Goal: Information Seeking & Learning: Learn about a topic

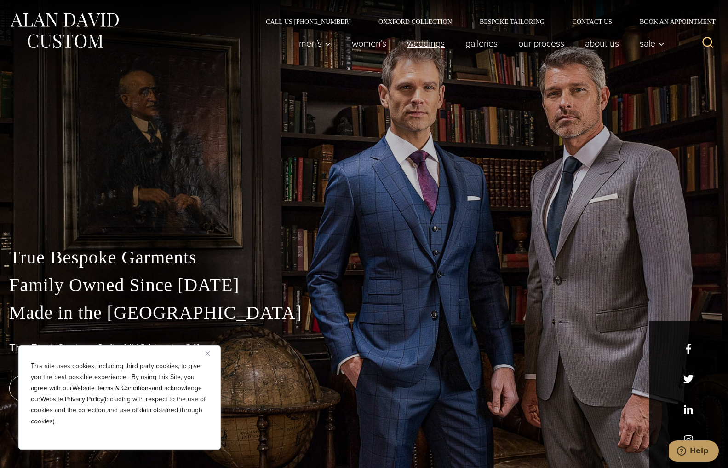
click at [427, 46] on link "weddings" at bounding box center [426, 43] width 58 height 18
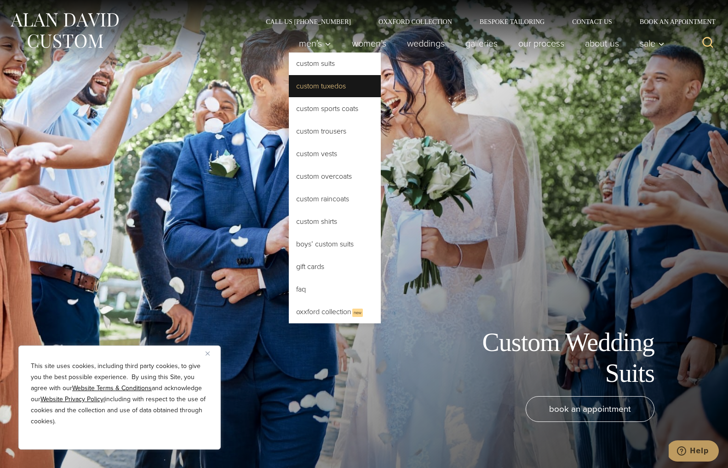
click at [321, 90] on link "Custom Tuxedos" at bounding box center [335, 86] width 92 height 22
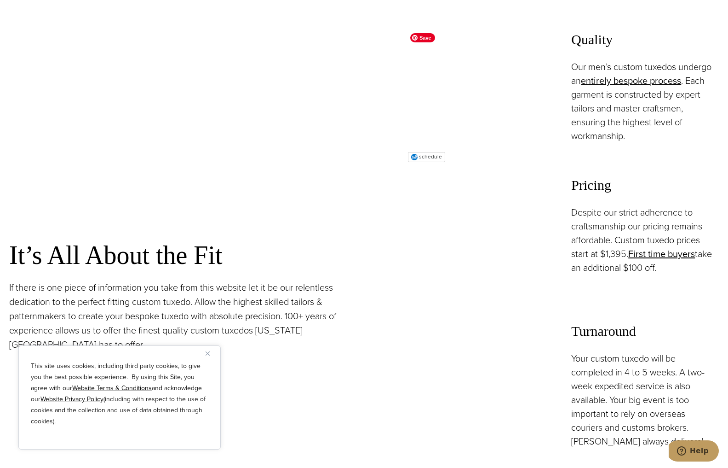
scroll to position [794, 0]
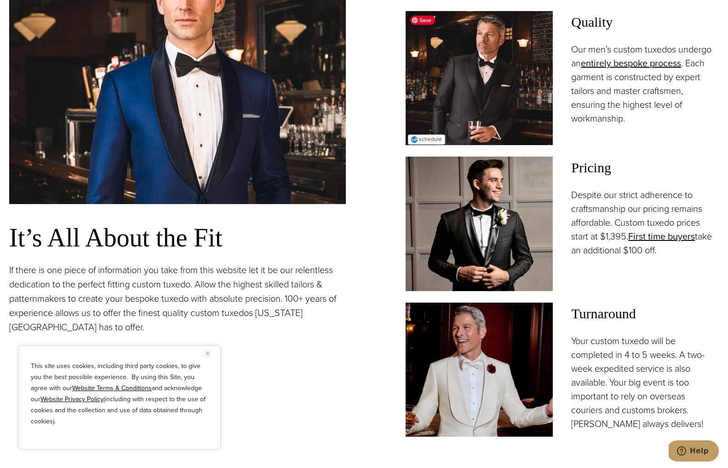
click at [452, 105] on img at bounding box center [480, 78] width 148 height 134
click at [595, 66] on link "entirely bespoke process" at bounding box center [631, 63] width 100 height 14
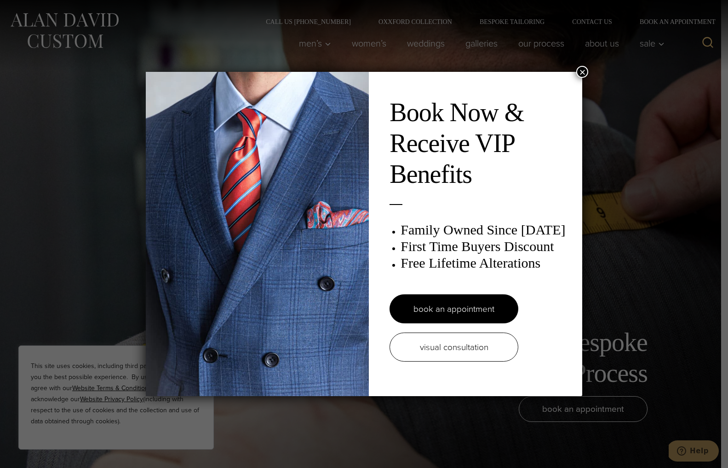
click at [585, 74] on button "×" at bounding box center [583, 72] width 12 height 12
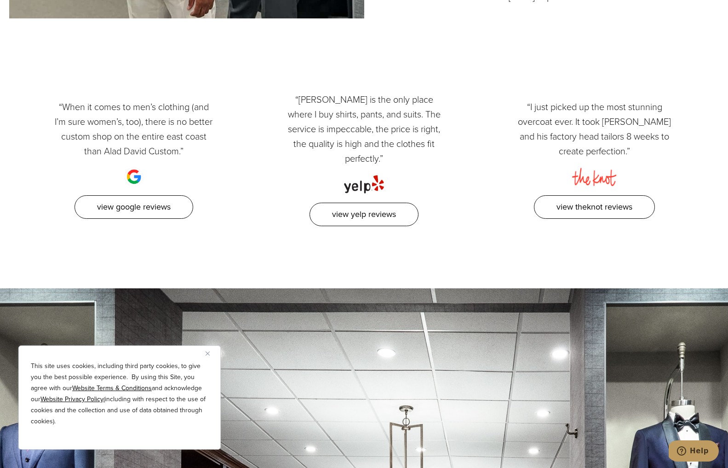
scroll to position [3470, 0]
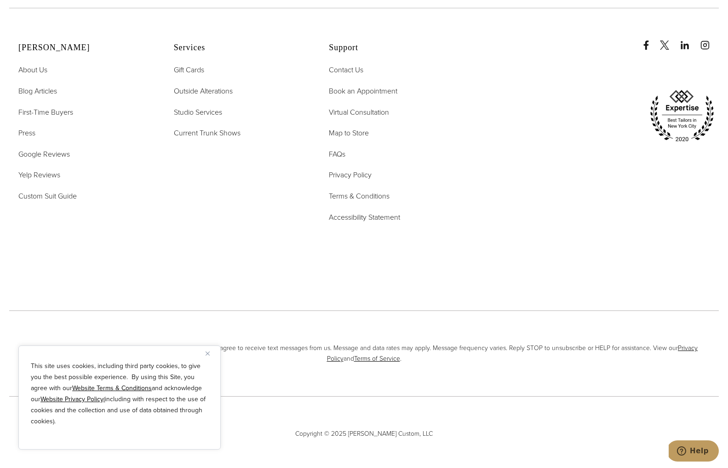
drag, startPoint x: 208, startPoint y: 352, endPoint x: 214, endPoint y: 349, distance: 6.0
click at [208, 352] on img "Close" at bounding box center [208, 353] width 4 height 4
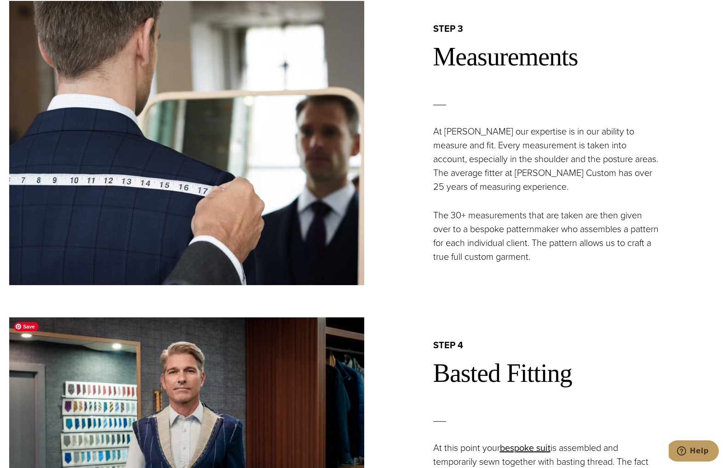
scroll to position [0, 0]
